Goal: Information Seeking & Learning: Learn about a topic

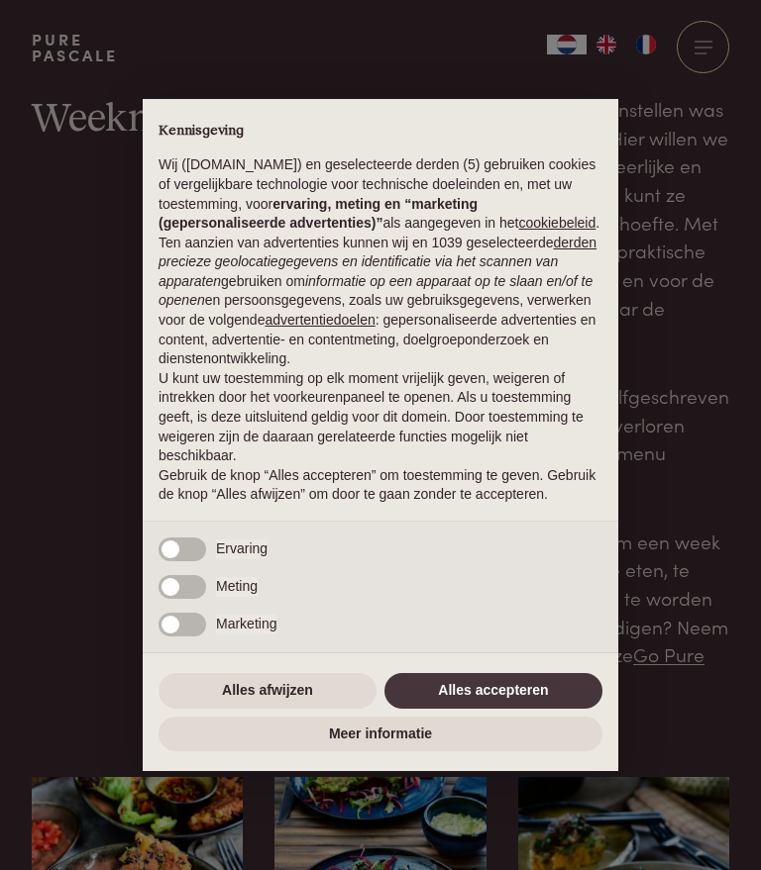
click at [479, 708] on button "Alles accepteren" at bounding box center [493, 691] width 218 height 36
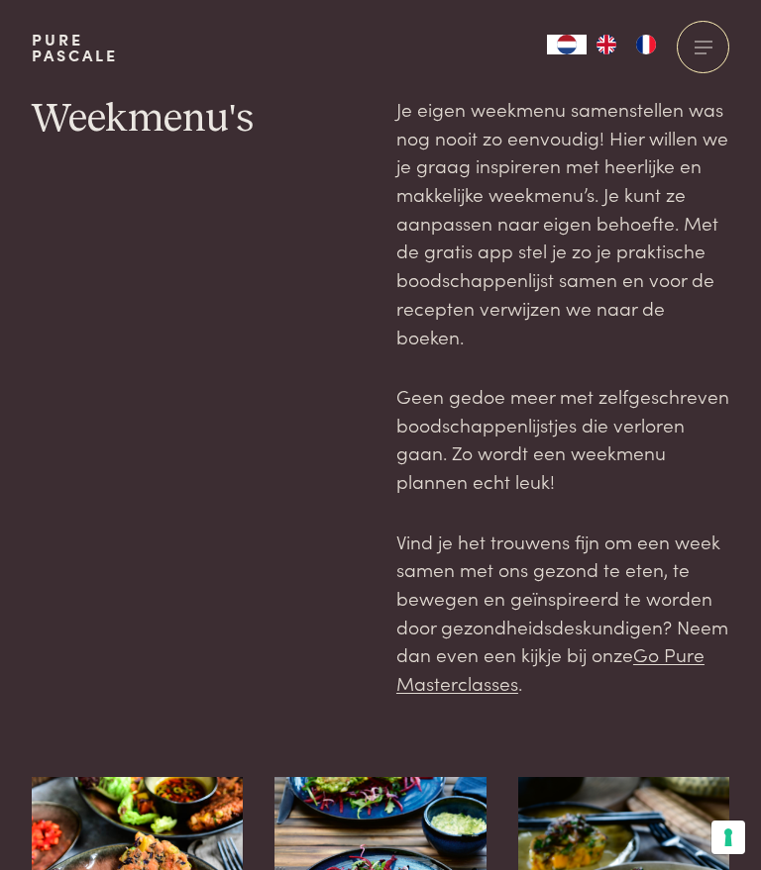
click at [708, 62] on div at bounding box center [702, 47] width 52 height 52
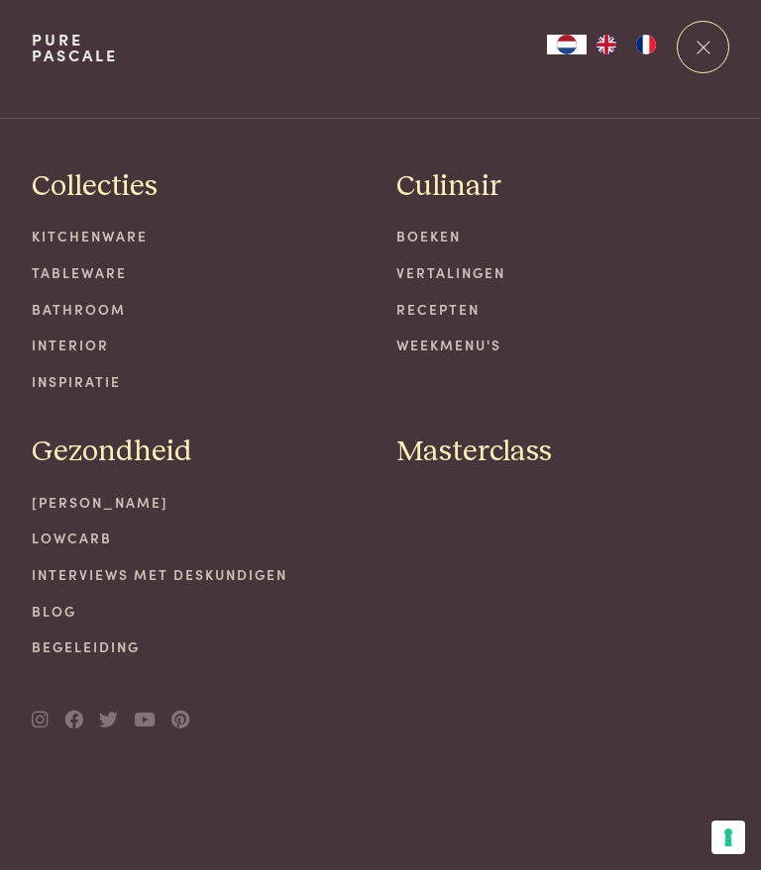
click at [409, 637] on div "Masterclass" at bounding box center [562, 541] width 333 height 234
click at [710, 51] on div at bounding box center [702, 47] width 52 height 52
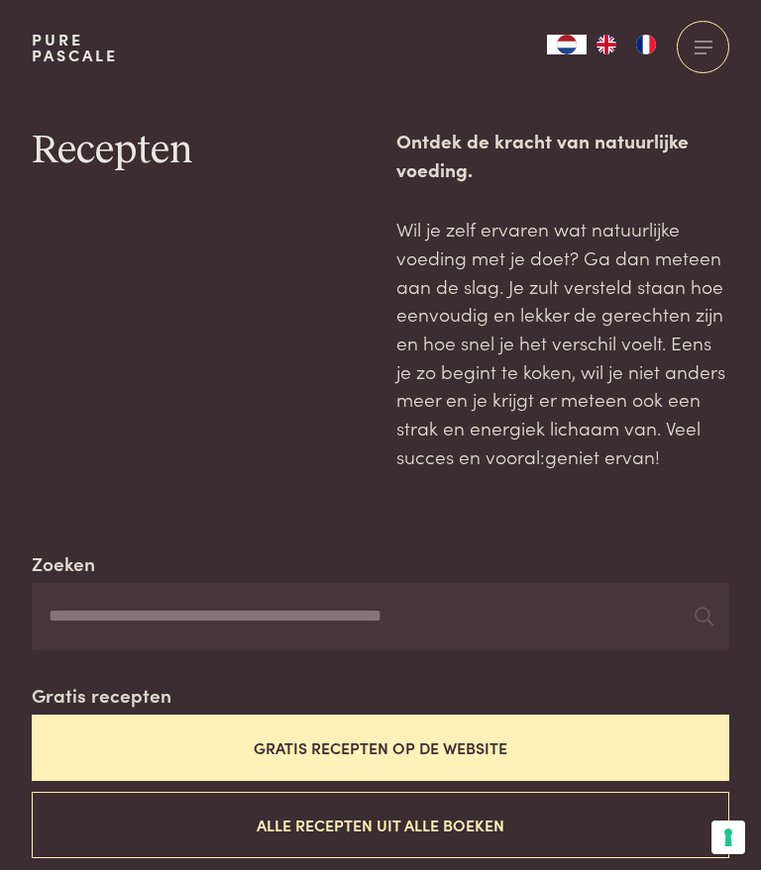
click at [366, 618] on input "Zoeken" at bounding box center [380, 616] width 697 height 67
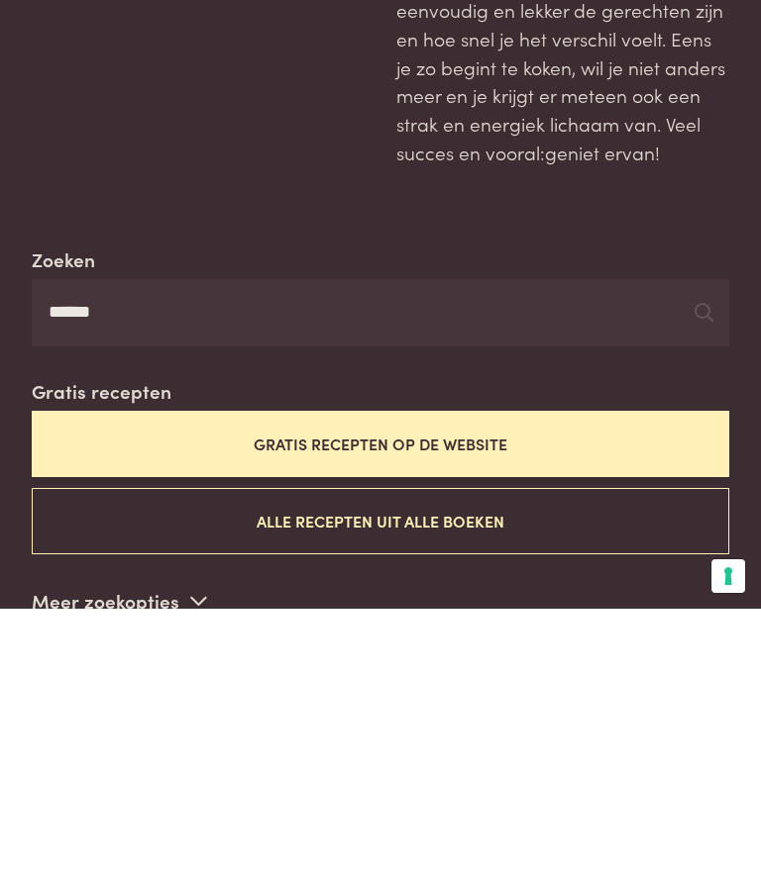
type input "******"
click at [600, 541] on input "******" at bounding box center [380, 574] width 697 height 67
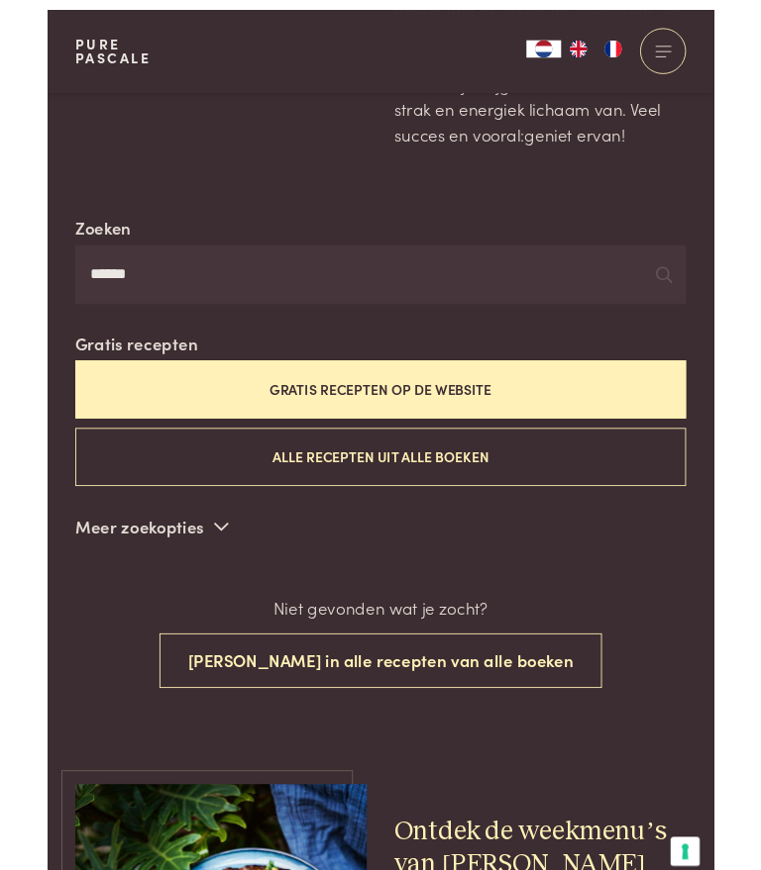
scroll to position [326, 0]
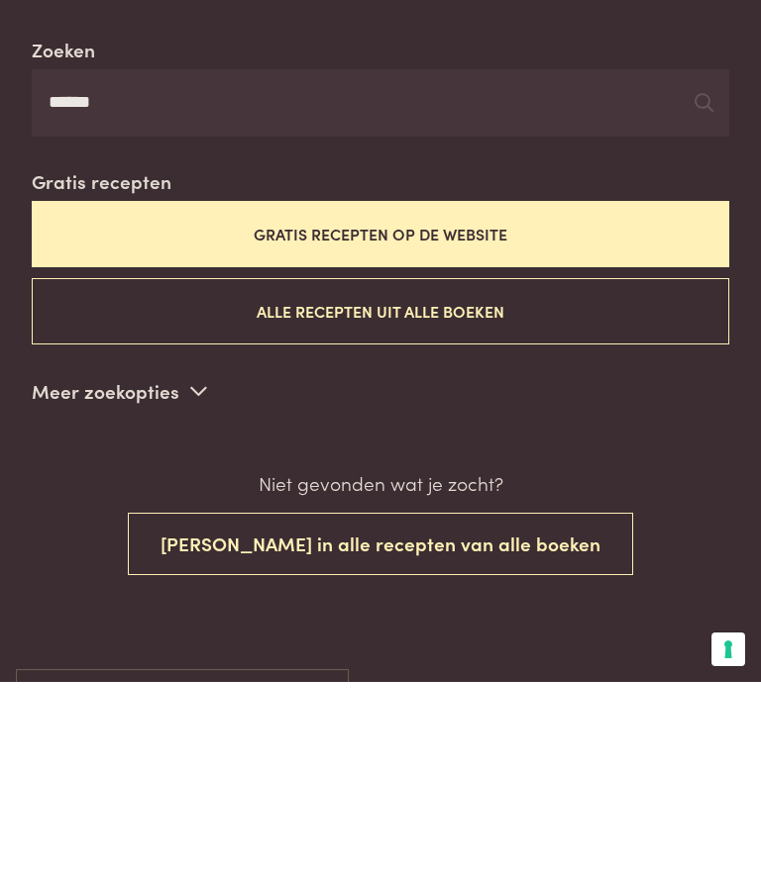
click at [618, 466] on button "Alle recepten uit alle boeken" at bounding box center [380, 499] width 697 height 66
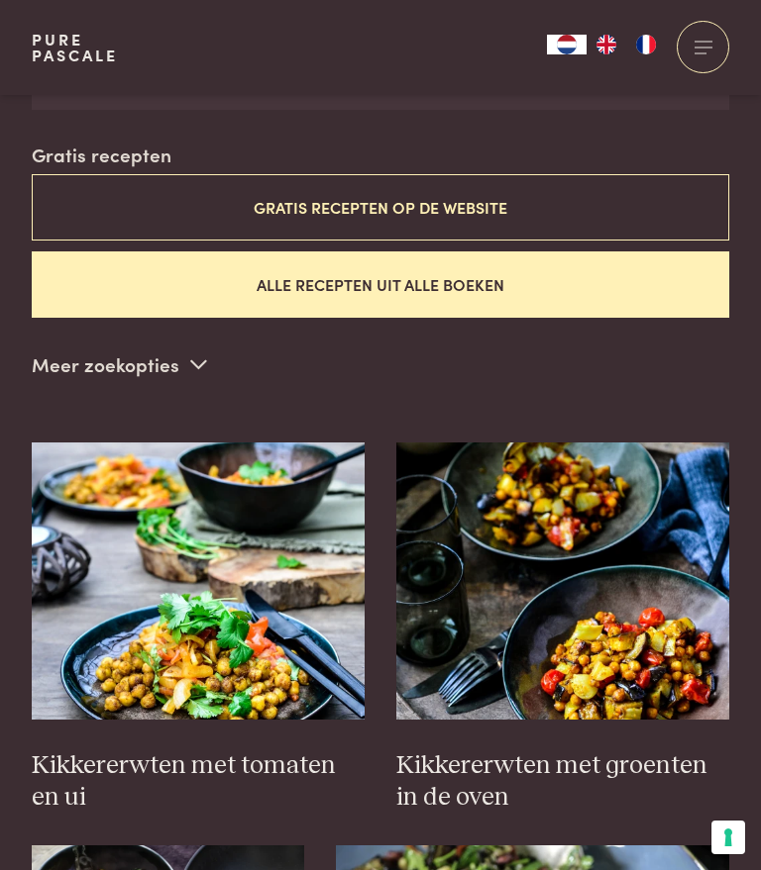
scroll to position [542, 0]
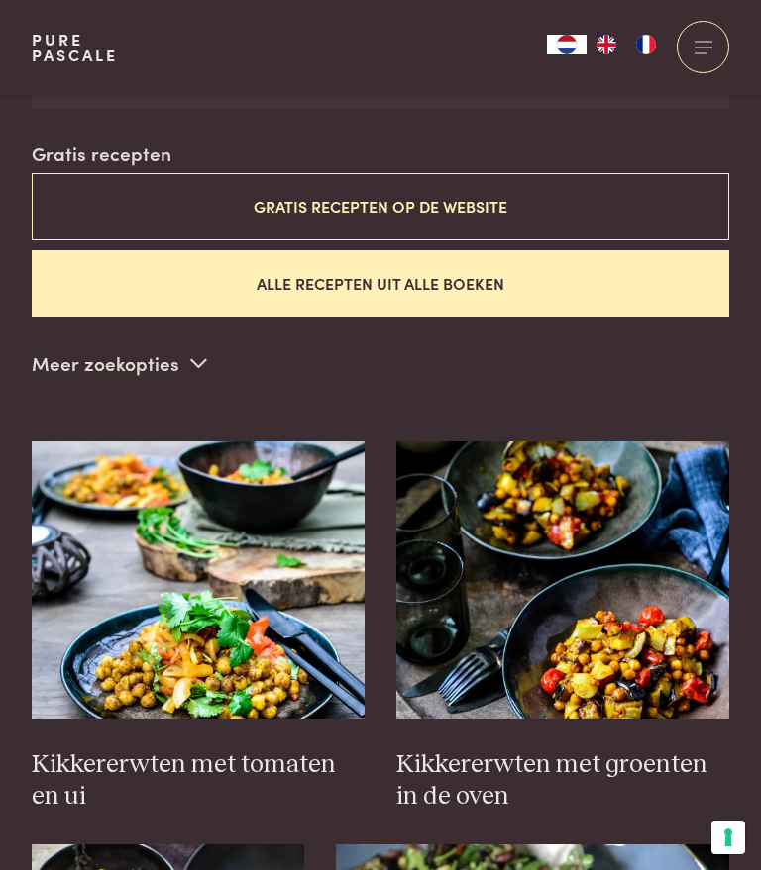
click at [225, 632] on img at bounding box center [198, 580] width 333 height 277
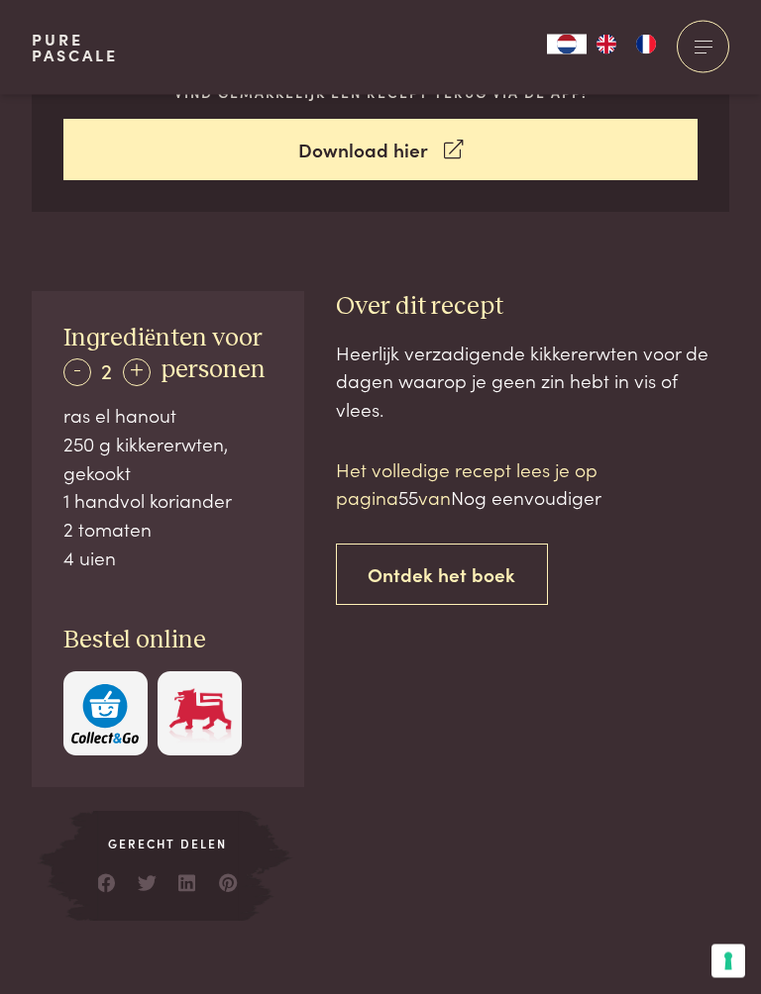
scroll to position [821, 0]
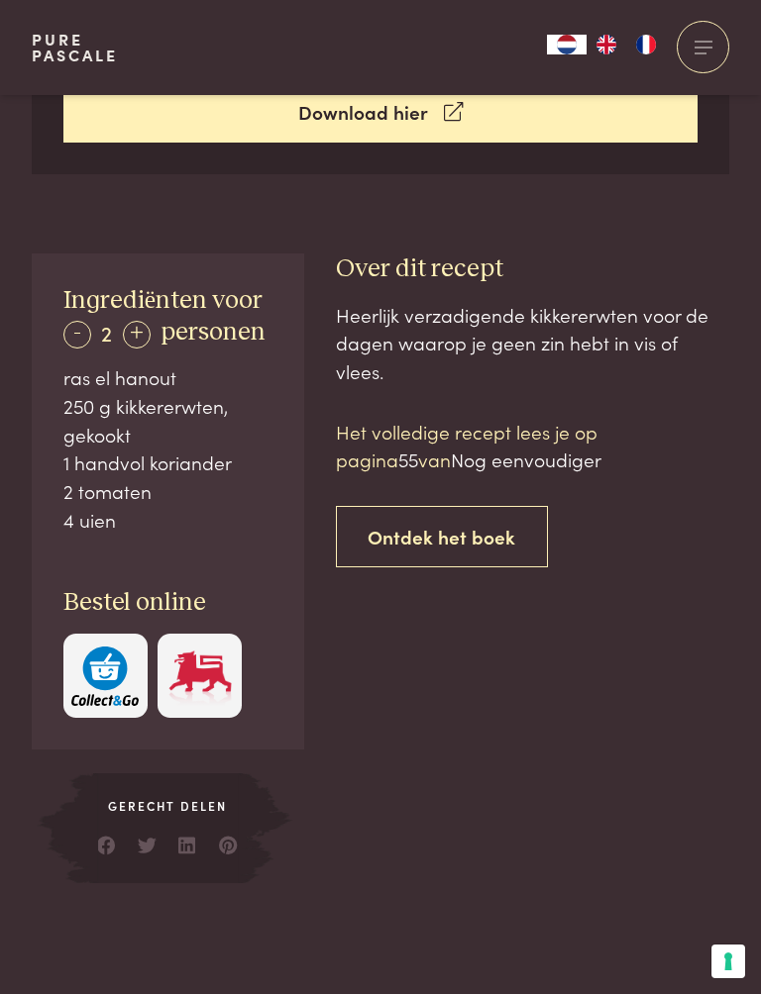
click at [478, 506] on link "Ontdek het boek" at bounding box center [442, 537] width 213 height 62
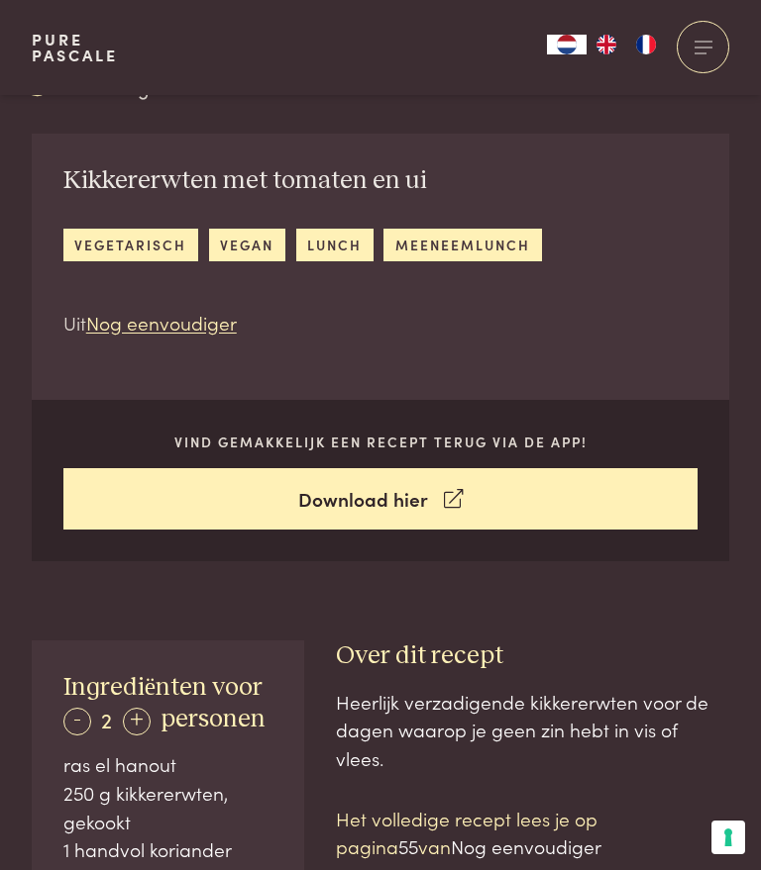
scroll to position [470, 0]
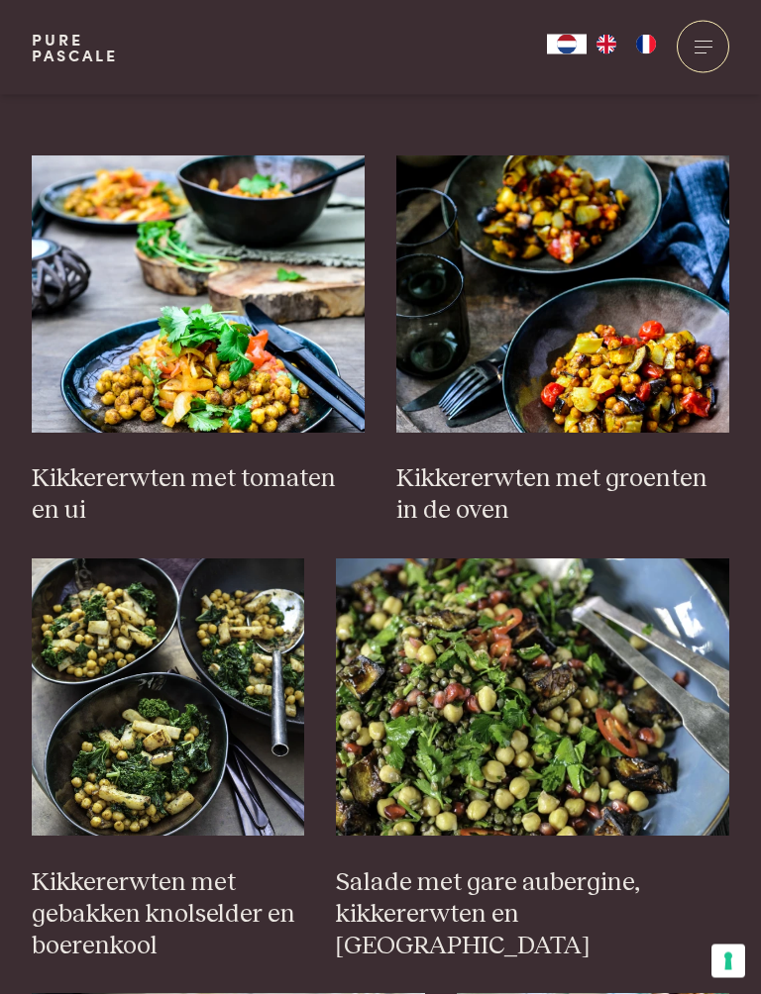
scroll to position [825, 0]
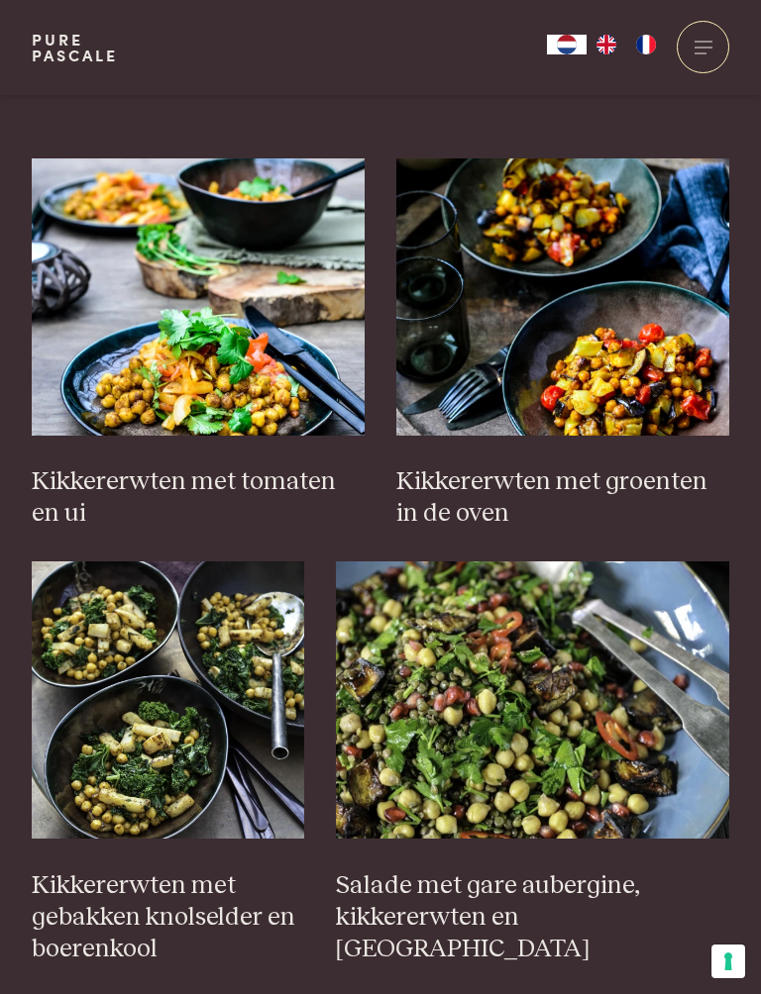
click at [240, 489] on h3 "Kikkererwten met tomaten en ui" at bounding box center [198, 497] width 333 height 63
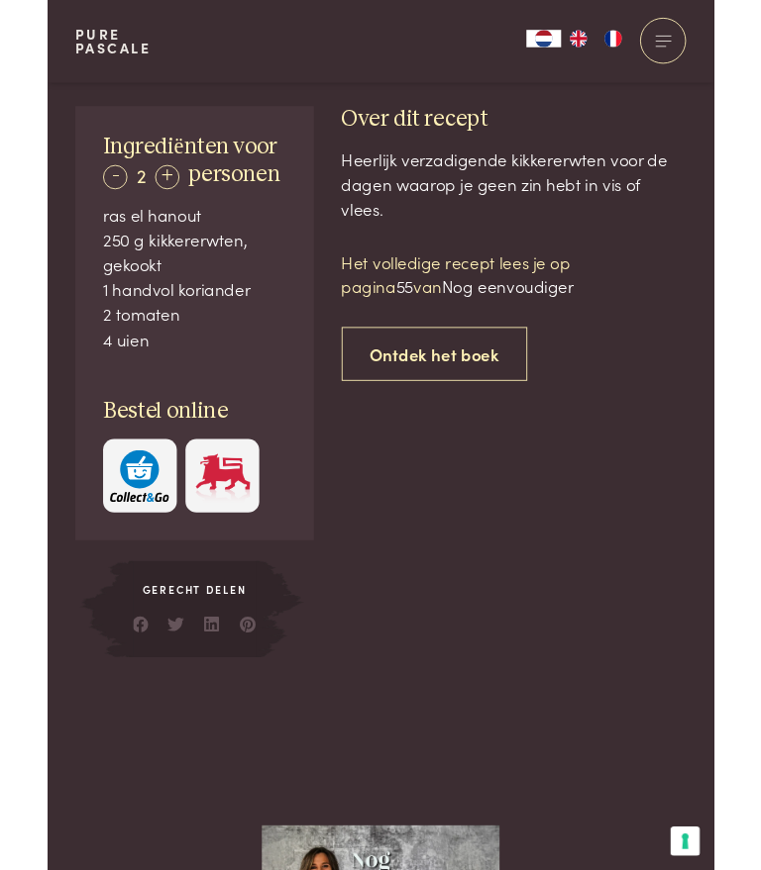
scroll to position [990, 0]
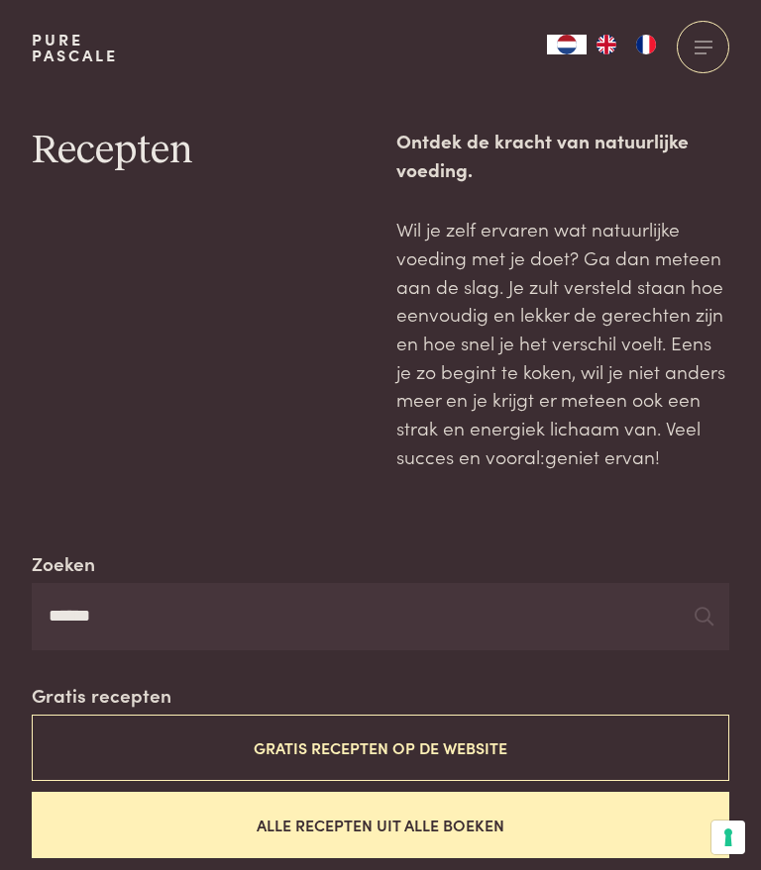
click at [377, 818] on button "Alle recepten uit alle boeken" at bounding box center [380, 825] width 697 height 66
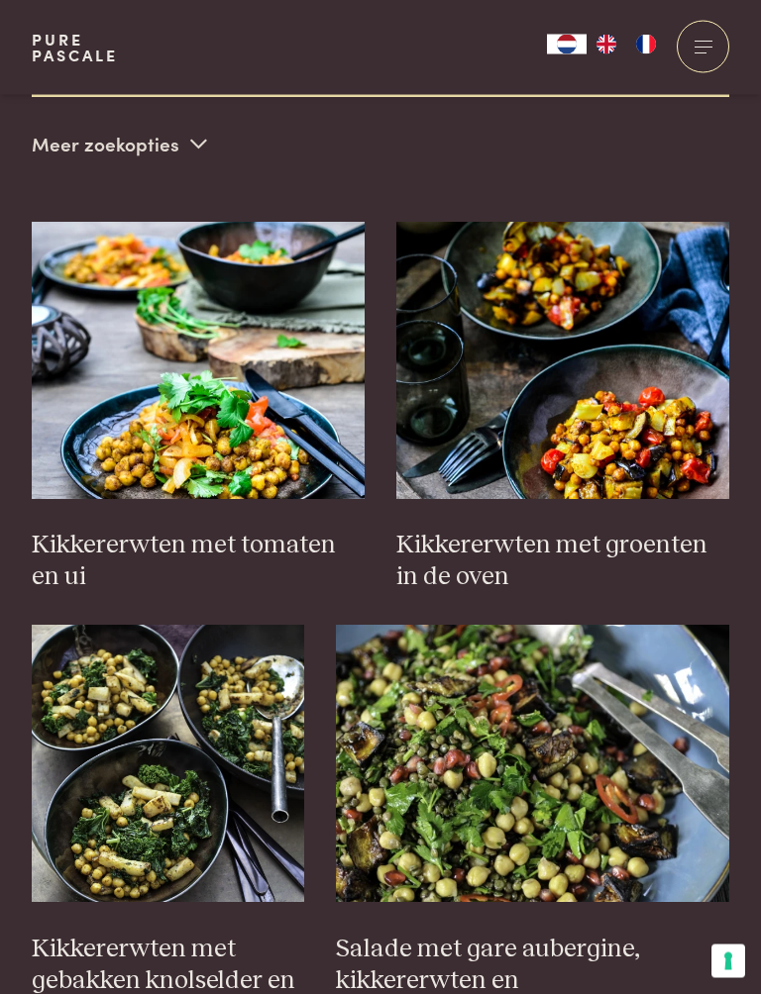
scroll to position [762, 0]
click at [222, 397] on img at bounding box center [198, 360] width 333 height 277
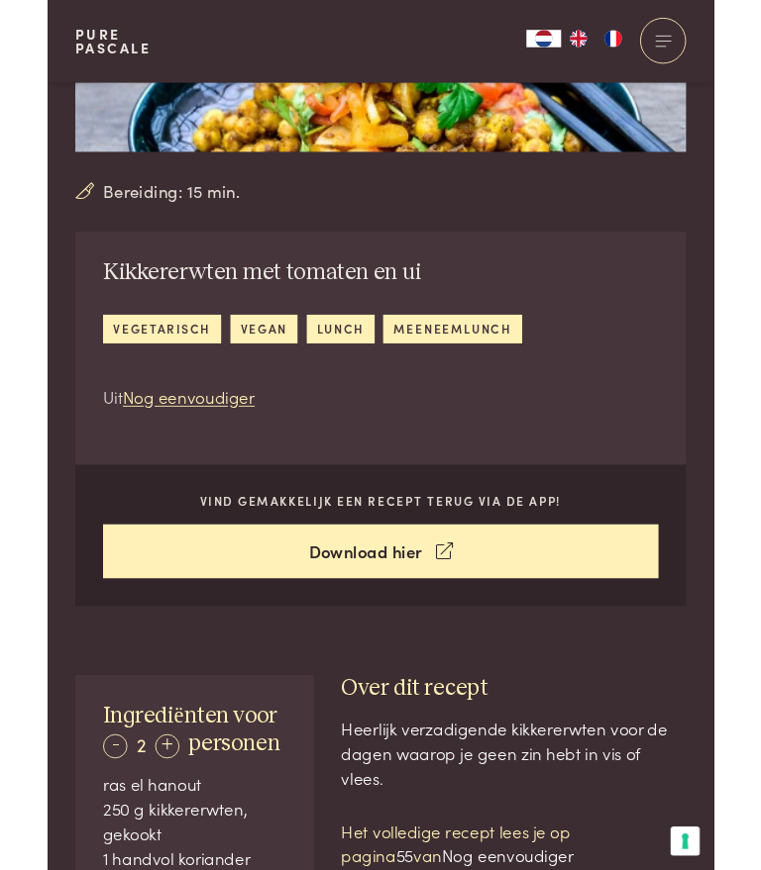
scroll to position [341, 0]
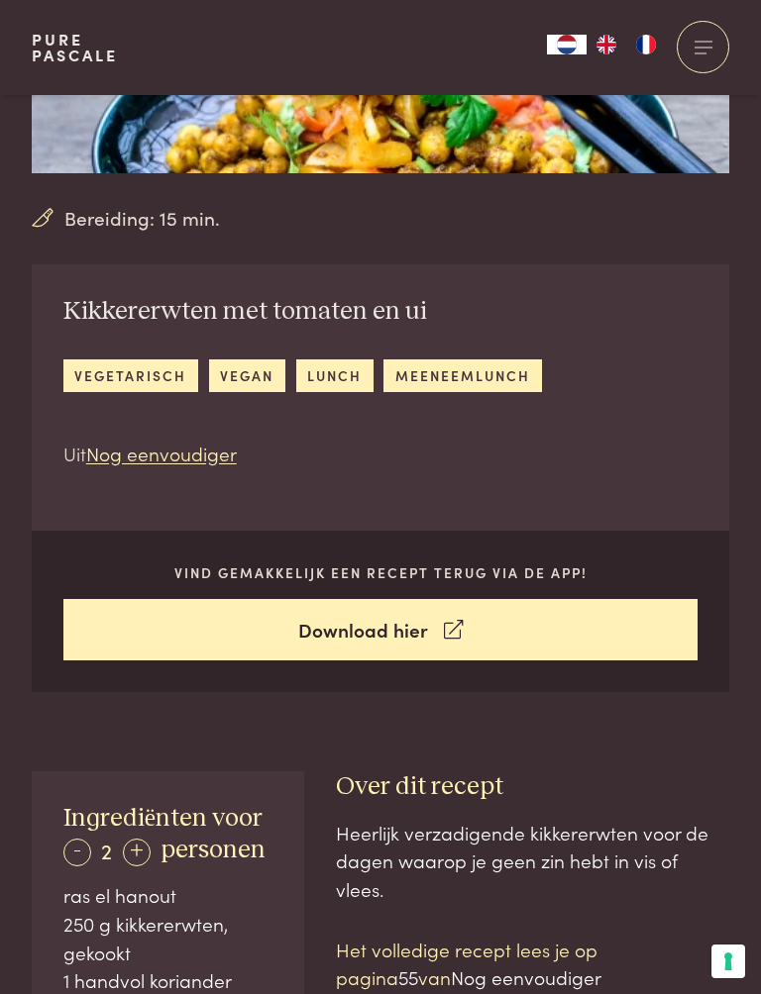
click at [444, 632] on icon at bounding box center [453, 630] width 19 height 29
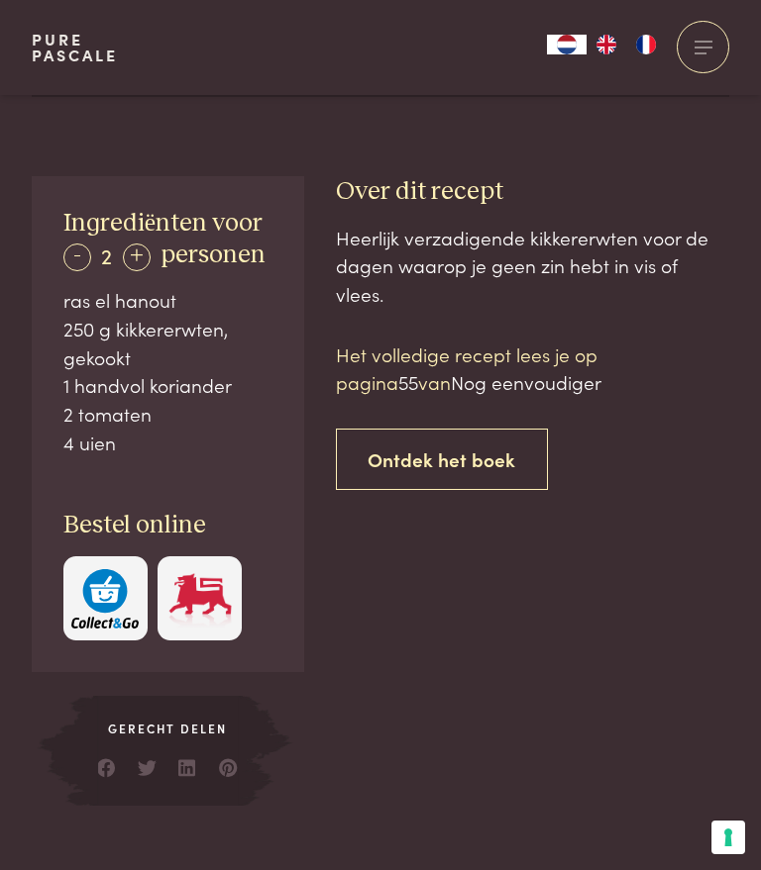
scroll to position [934, 0]
